Goal: Information Seeking & Learning: Check status

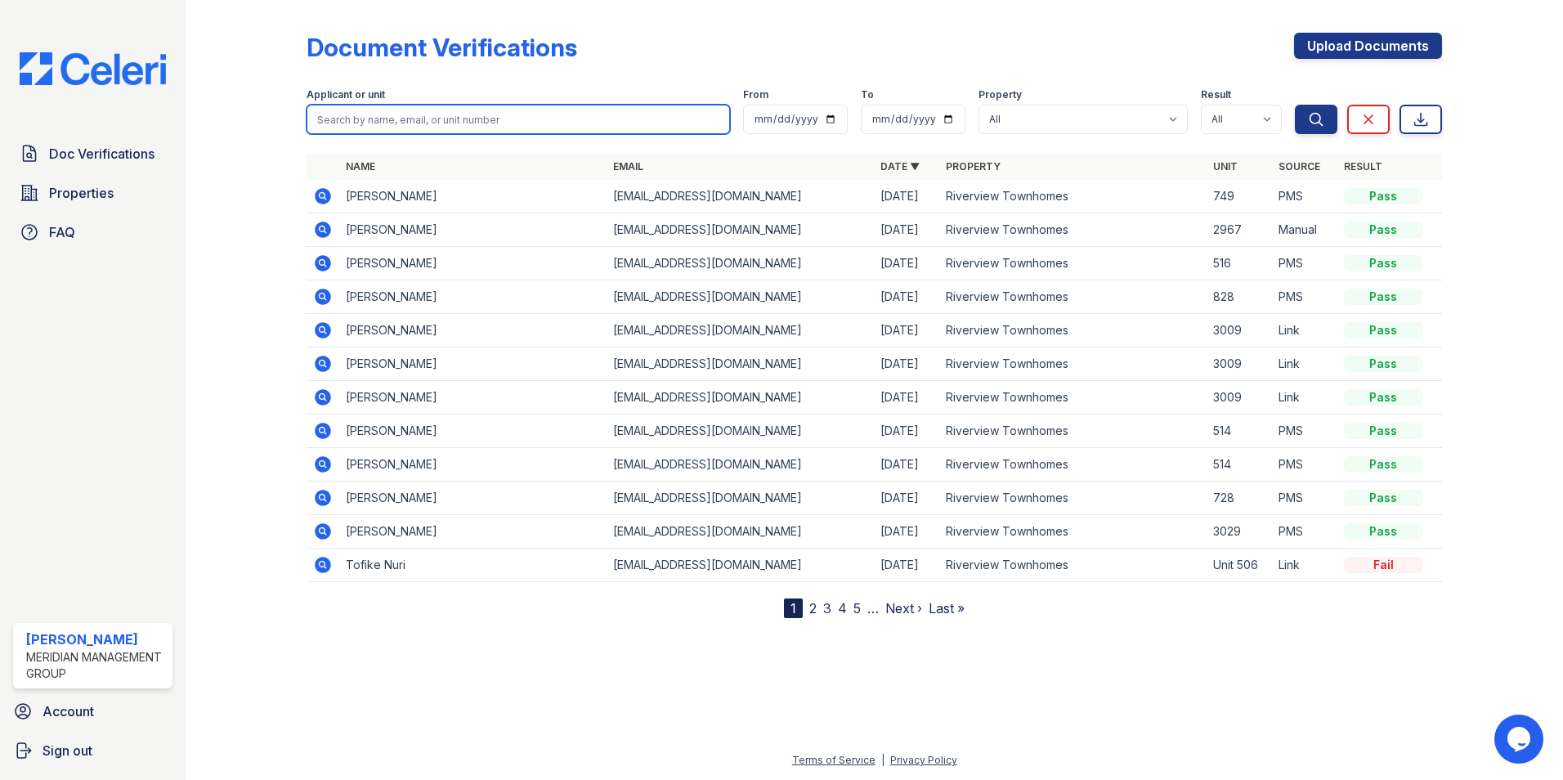
click at [439, 115] on input "search" at bounding box center [518, 119] width 423 height 29
type input "[PERSON_NAME]"
click at [1295, 105] on button "Search" at bounding box center [1316, 119] width 43 height 29
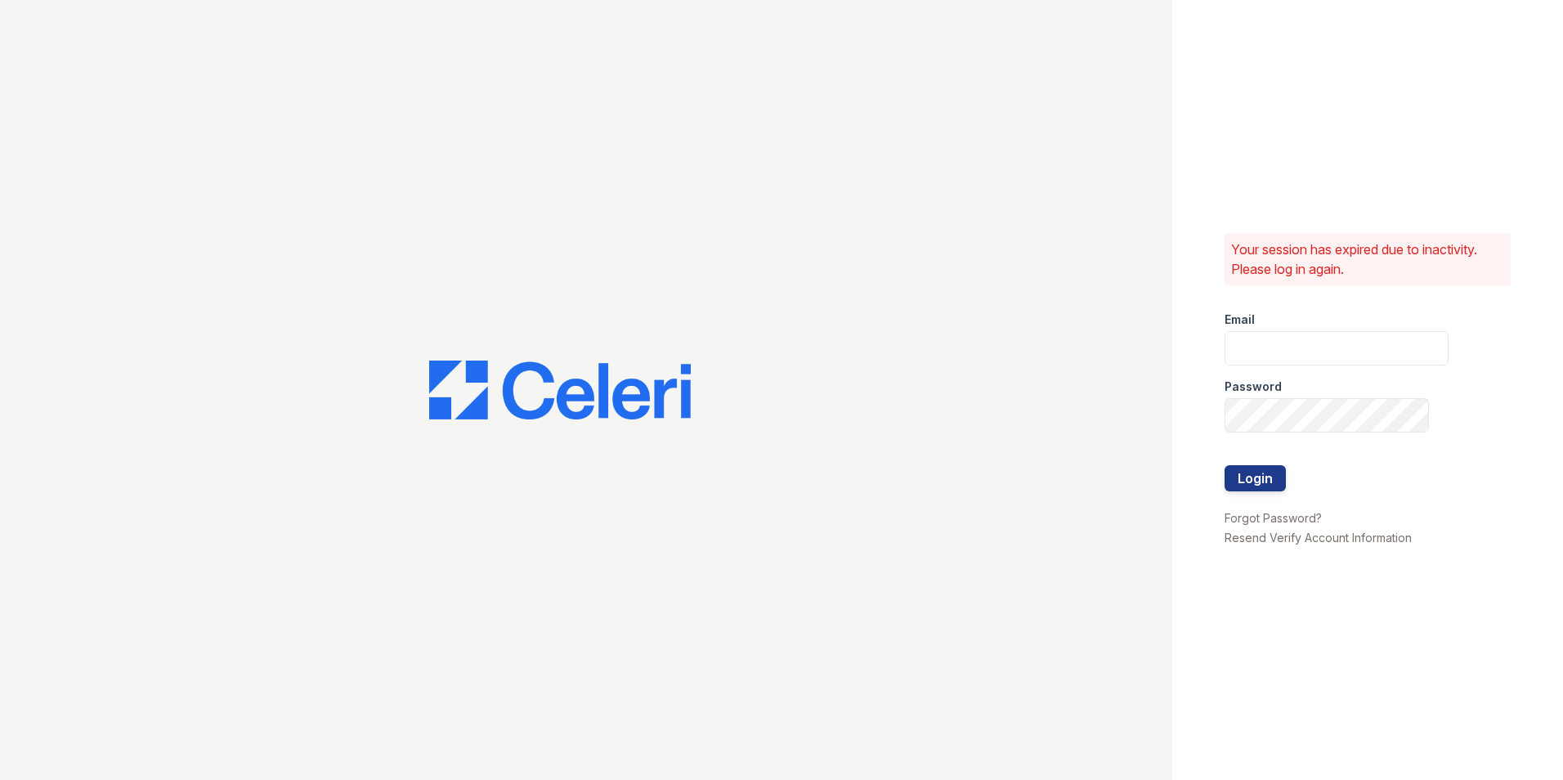
type input "[EMAIL_ADDRESS][DOMAIN_NAME]"
click at [1256, 468] on button "Login" at bounding box center [1254, 478] width 61 height 26
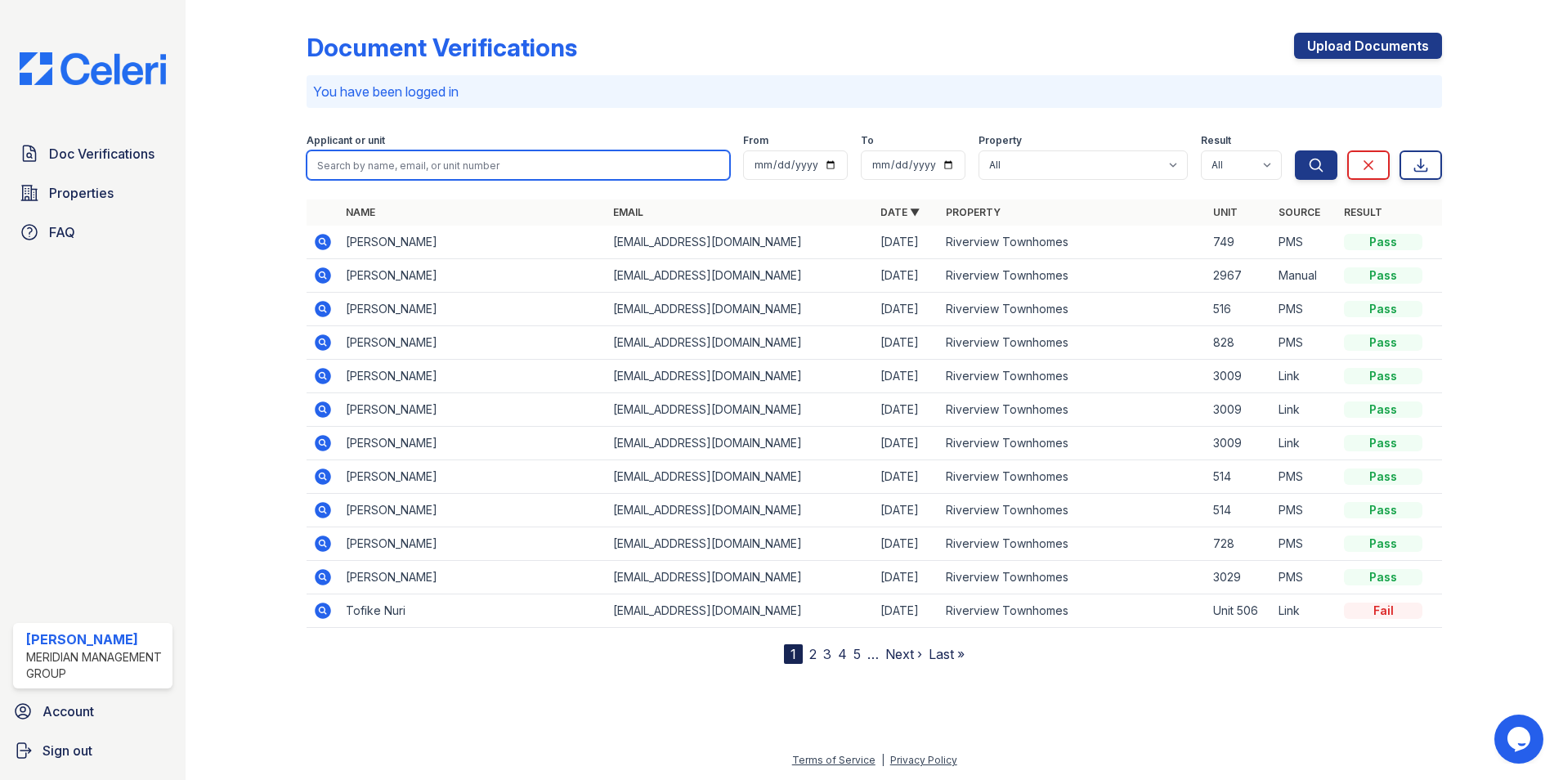
click at [415, 163] on input "search" at bounding box center [518, 164] width 423 height 29
type input "[PERSON_NAME]"
click at [1295, 150] on button "Search" at bounding box center [1316, 164] width 43 height 29
